Goal: Book appointment/travel/reservation

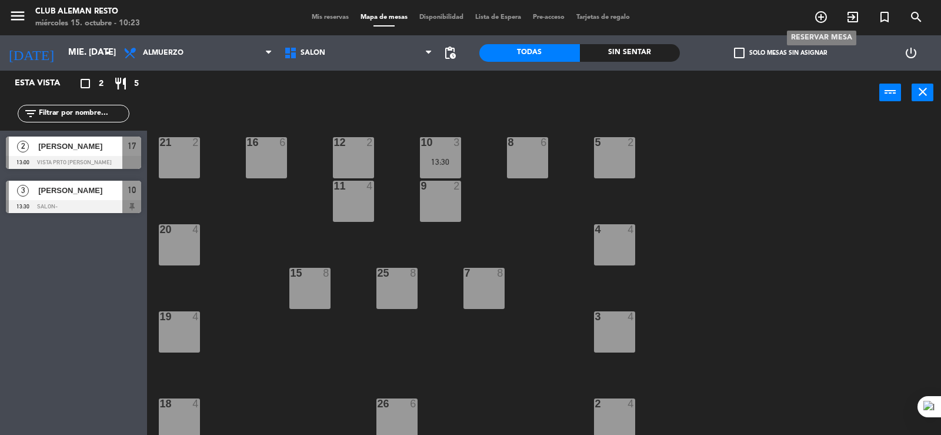
click at [820, 16] on icon "add_circle_outline" at bounding box center [821, 17] width 14 height 14
click at [821, 15] on icon "add_circle_outline" at bounding box center [821, 17] width 14 height 14
click at [822, 16] on icon "add_circle_outline" at bounding box center [821, 17] width 14 height 14
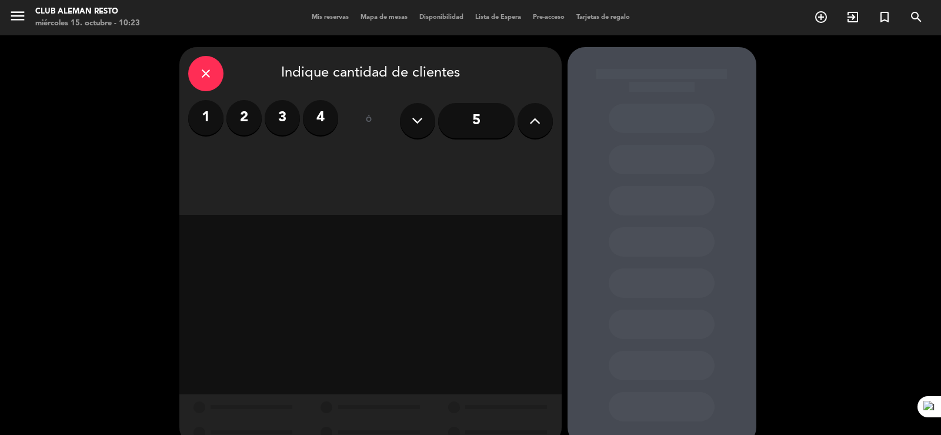
click at [243, 121] on label "2" at bounding box center [243, 117] width 35 height 35
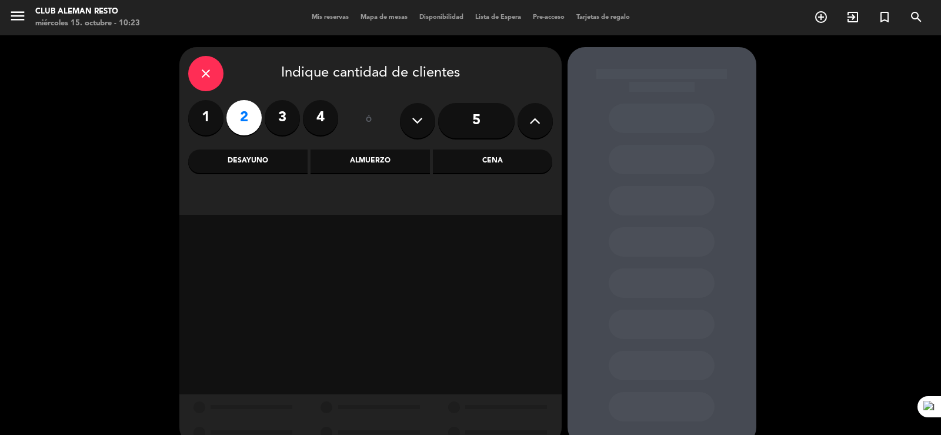
click at [369, 163] on div "Almuerzo" at bounding box center [370, 161] width 119 height 24
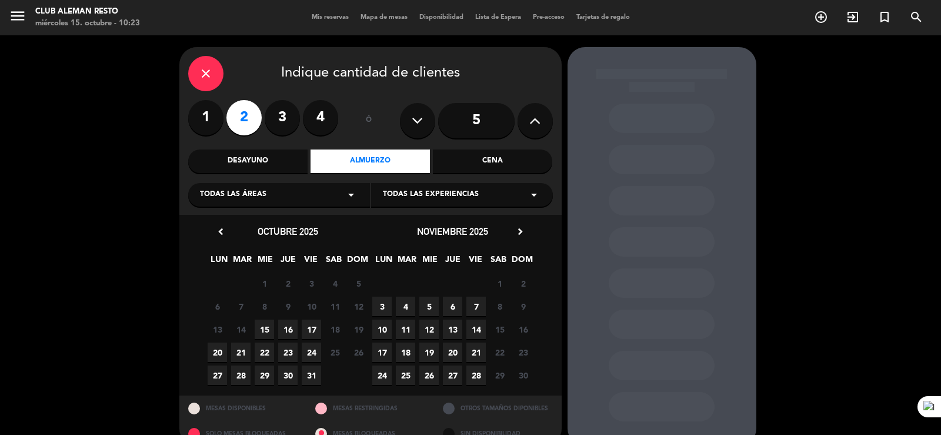
click at [264, 329] on span "15" at bounding box center [264, 328] width 19 height 19
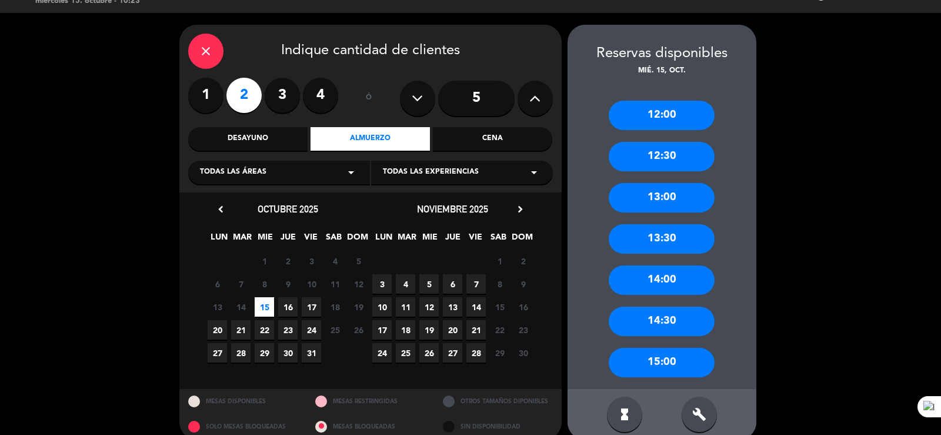
click at [665, 196] on div "13:00" at bounding box center [662, 197] width 106 height 29
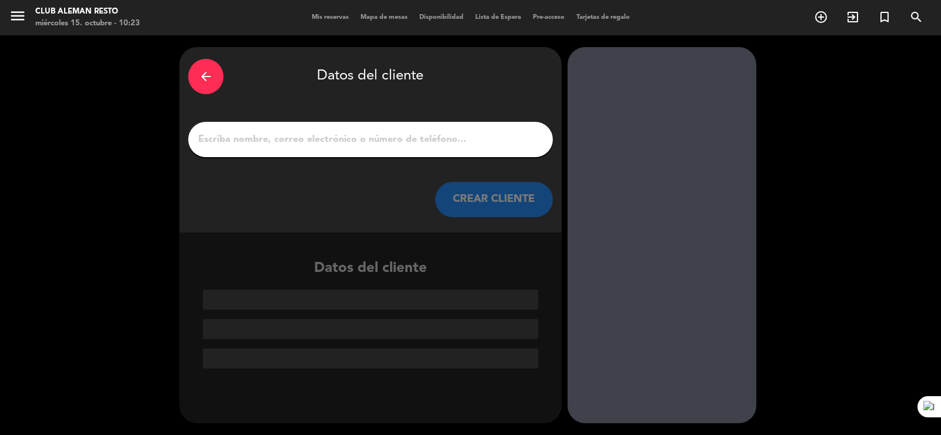
click at [246, 140] on input "1" at bounding box center [370, 139] width 347 height 16
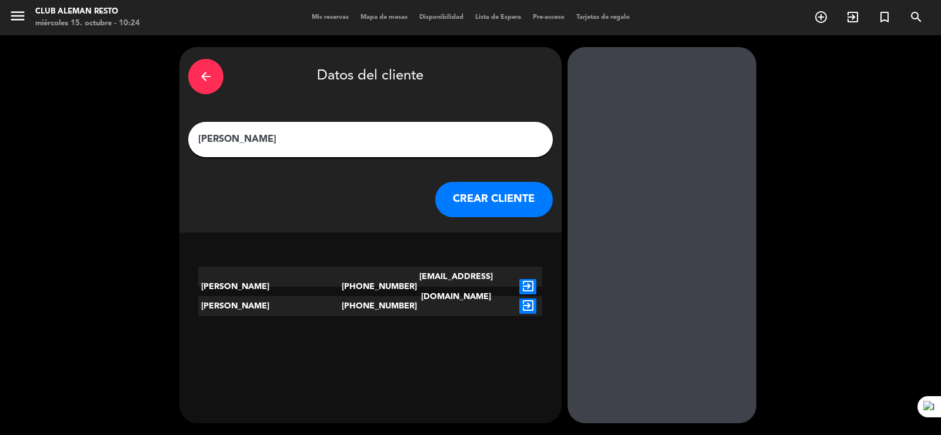
type input "[PERSON_NAME]"
click at [528, 279] on icon "exit_to_app" at bounding box center [527, 286] width 17 height 15
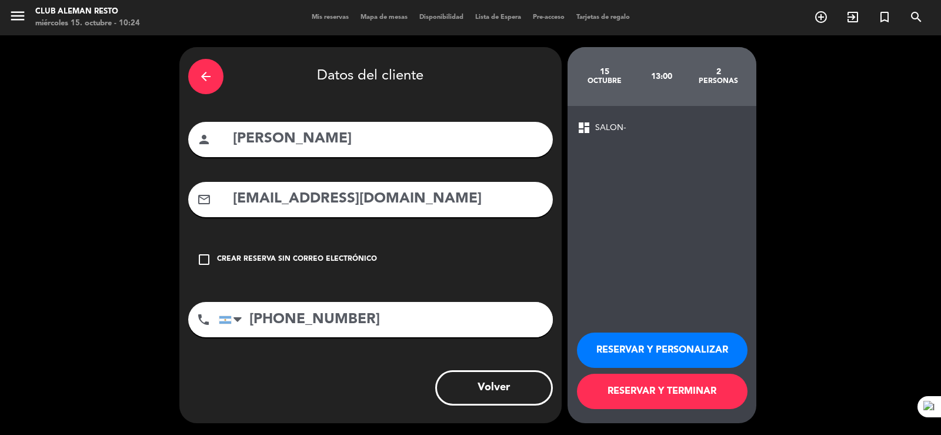
click at [203, 261] on icon "check_box_outline_blank" at bounding box center [204, 259] width 14 height 14
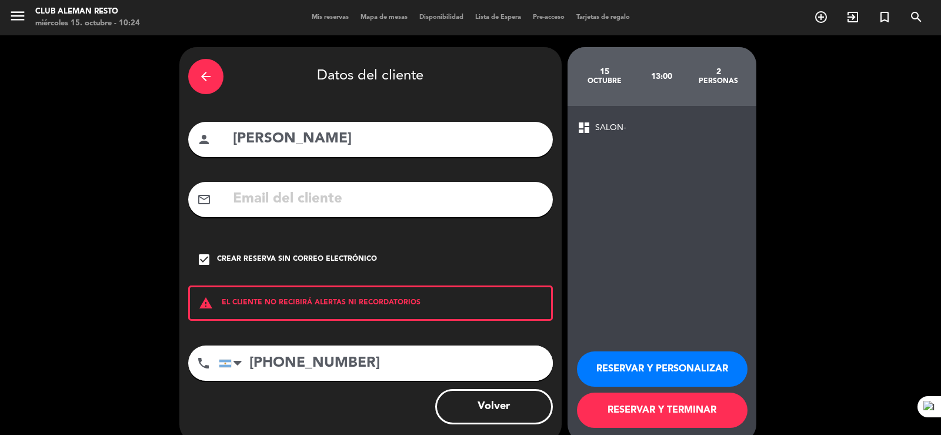
click at [653, 402] on button "RESERVAR Y TERMINAR" at bounding box center [662, 409] width 171 height 35
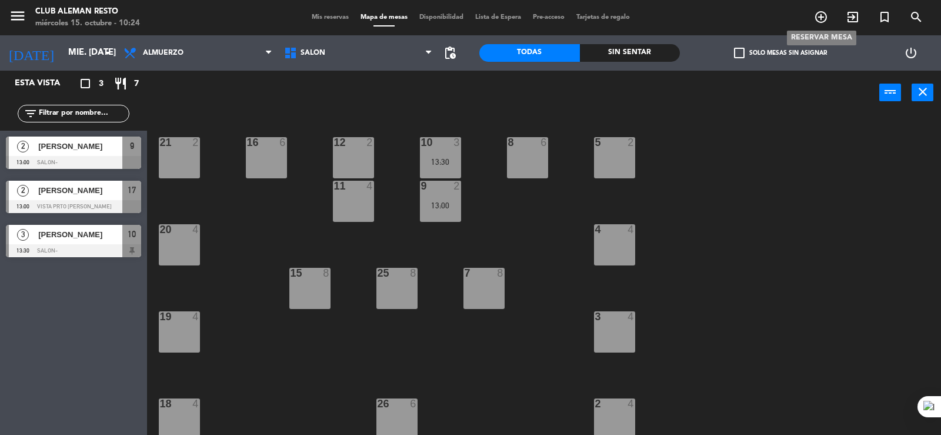
click at [819, 16] on icon "add_circle_outline" at bounding box center [821, 17] width 14 height 14
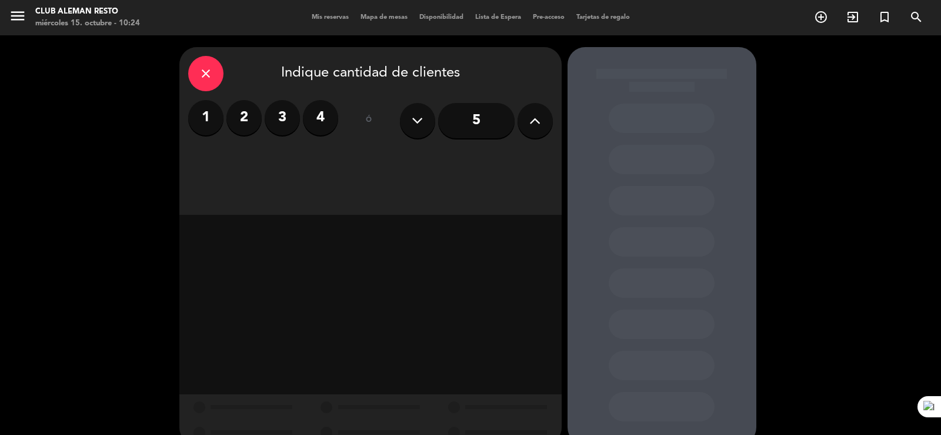
click at [238, 117] on label "2" at bounding box center [243, 117] width 35 height 35
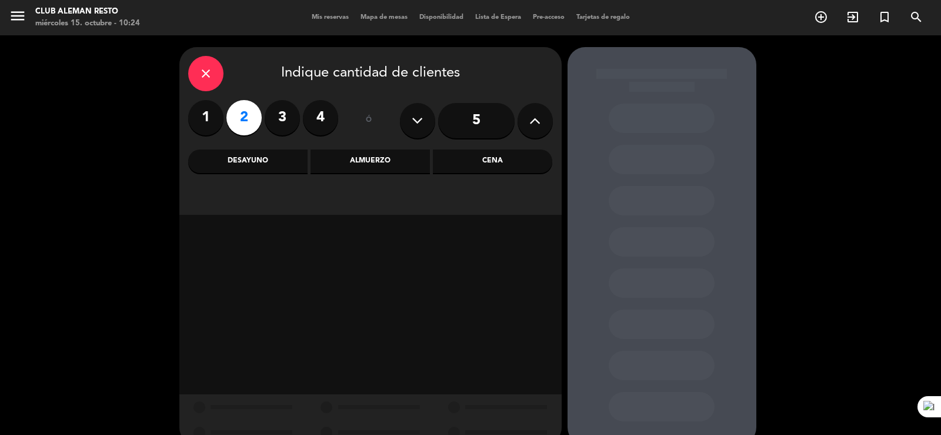
click at [341, 166] on div "Almuerzo" at bounding box center [370, 161] width 119 height 24
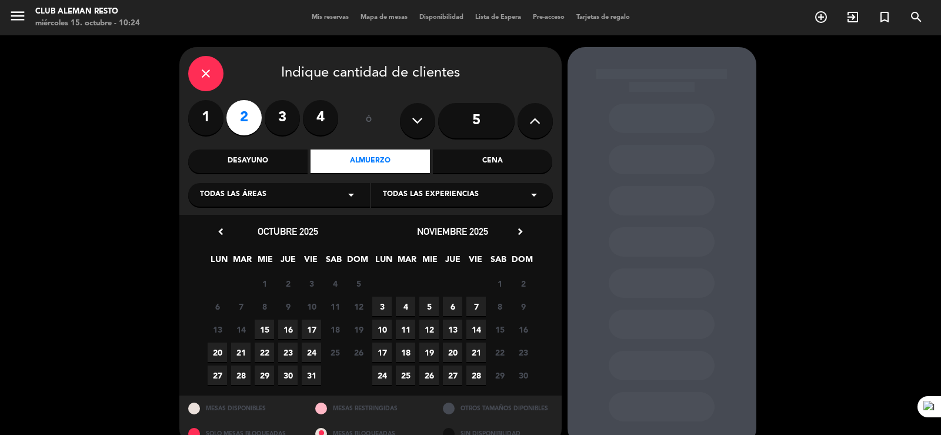
click at [261, 325] on span "15" at bounding box center [264, 328] width 19 height 19
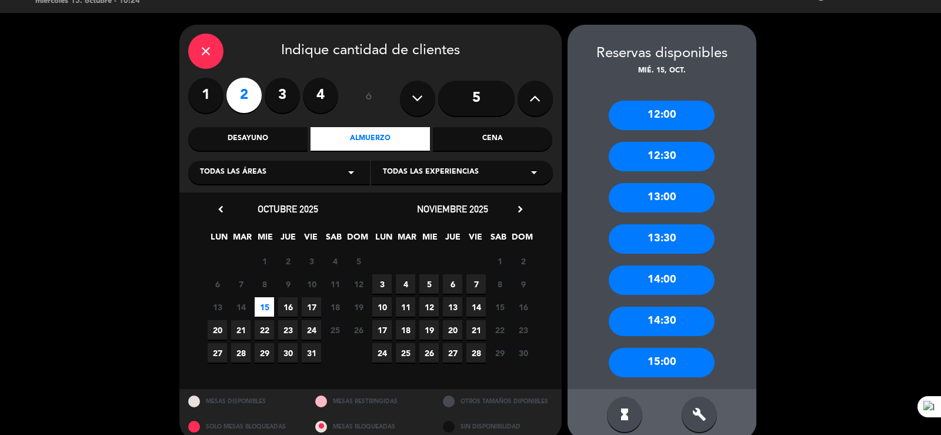
click at [666, 235] on div "13:30" at bounding box center [662, 238] width 106 height 29
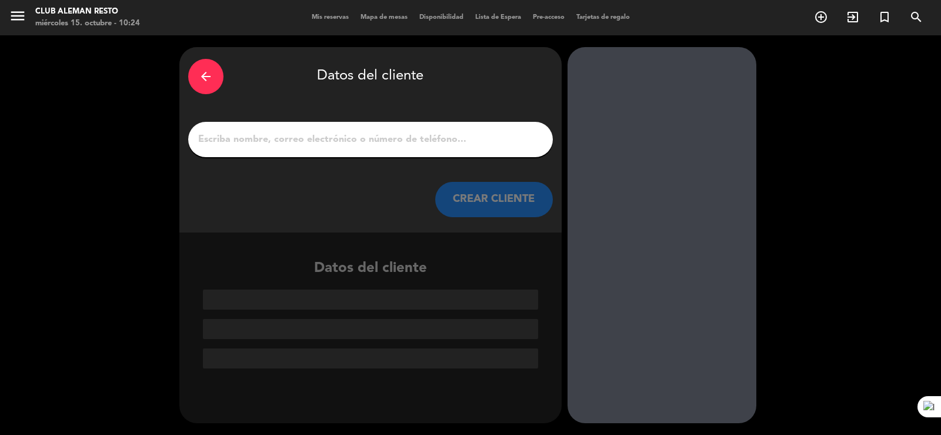
click at [274, 138] on input "1" at bounding box center [370, 139] width 347 height 16
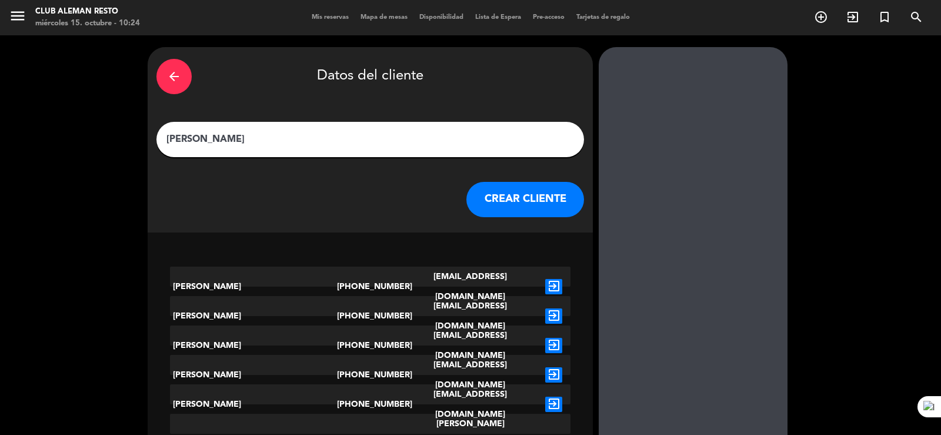
type input "[PERSON_NAME]"
click at [479, 195] on button "CREAR CLIENTE" at bounding box center [525, 199] width 118 height 35
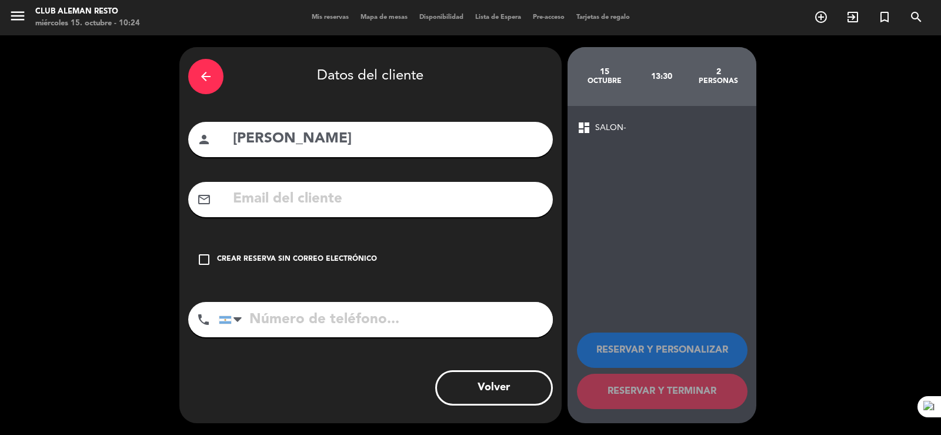
click at [201, 259] on icon "check_box_outline_blank" at bounding box center [204, 259] width 14 height 14
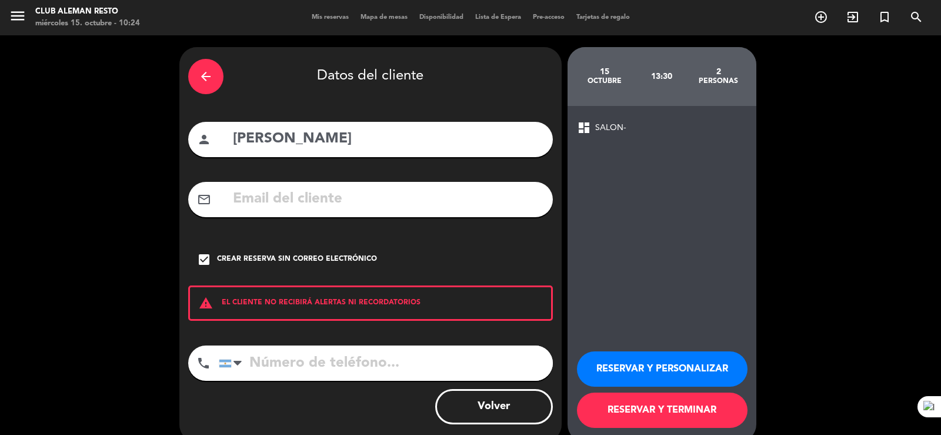
click at [295, 371] on input "tel" at bounding box center [386, 362] width 334 height 35
type input "1168753880"
click at [665, 412] on button "RESERVAR Y TERMINAR" at bounding box center [662, 409] width 171 height 35
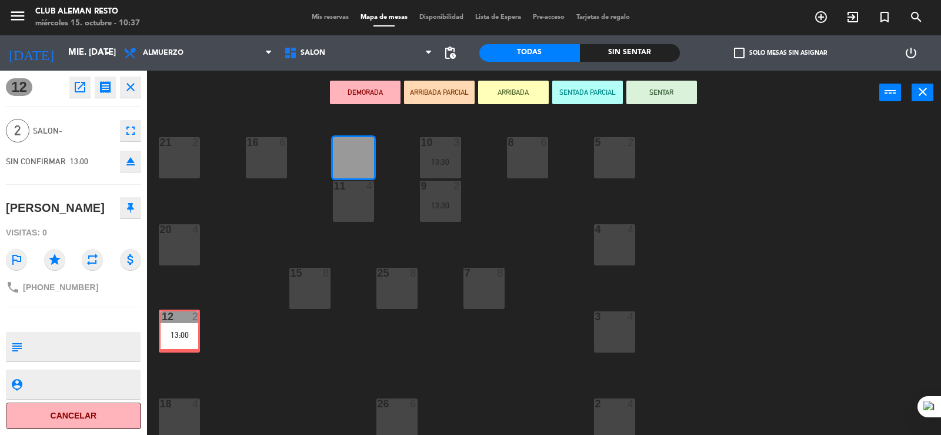
drag, startPoint x: 362, startPoint y: 158, endPoint x: 188, endPoint y: 330, distance: 244.9
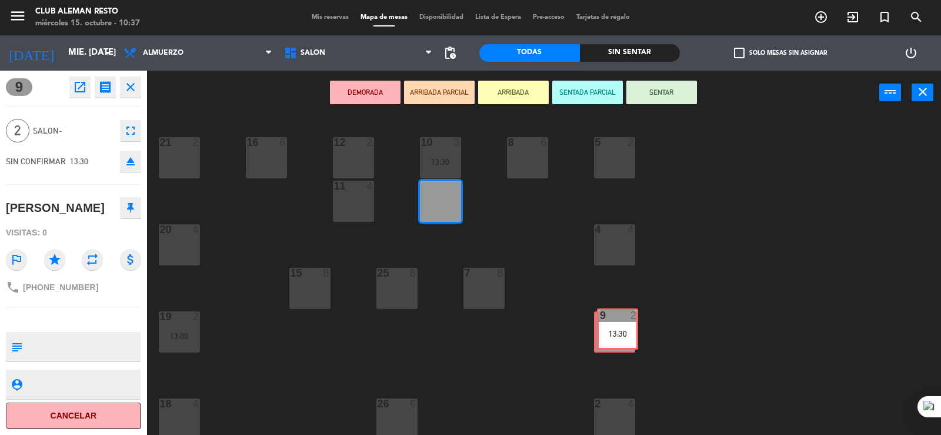
drag, startPoint x: 438, startPoint y: 207, endPoint x: 615, endPoint y: 335, distance: 218.2
